Goal: Task Accomplishment & Management: Manage account settings

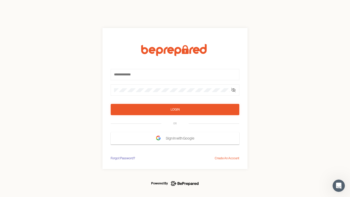
click at [175, 99] on form "Login OR Sign In with Google" at bounding box center [175, 94] width 129 height 101
click at [234, 90] on icon at bounding box center [234, 90] width 4 height 4
click at [175, 110] on div "Login" at bounding box center [175, 109] width 9 height 5
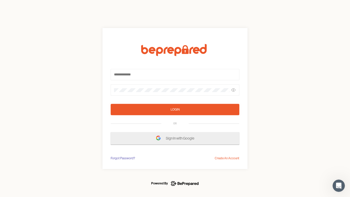
click at [175, 138] on span "Sign In with Google" at bounding box center [181, 138] width 31 height 9
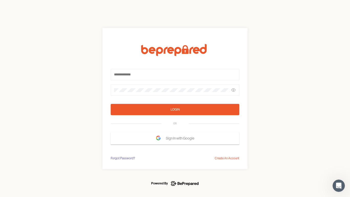
click at [123, 158] on div "Forgot Password?" at bounding box center [123, 158] width 24 height 5
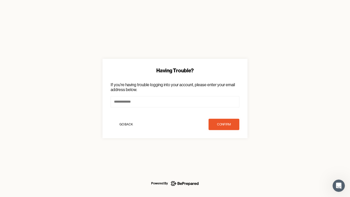
click at [227, 158] on div "Having Trouble? If you're having trouble logging into your account, please ente…" at bounding box center [175, 98] width 350 height 197
click at [339, 186] on icon "Open Intercom Messenger" at bounding box center [339, 186] width 8 height 8
